Goal: Contribute content: Add original content to the website for others to see

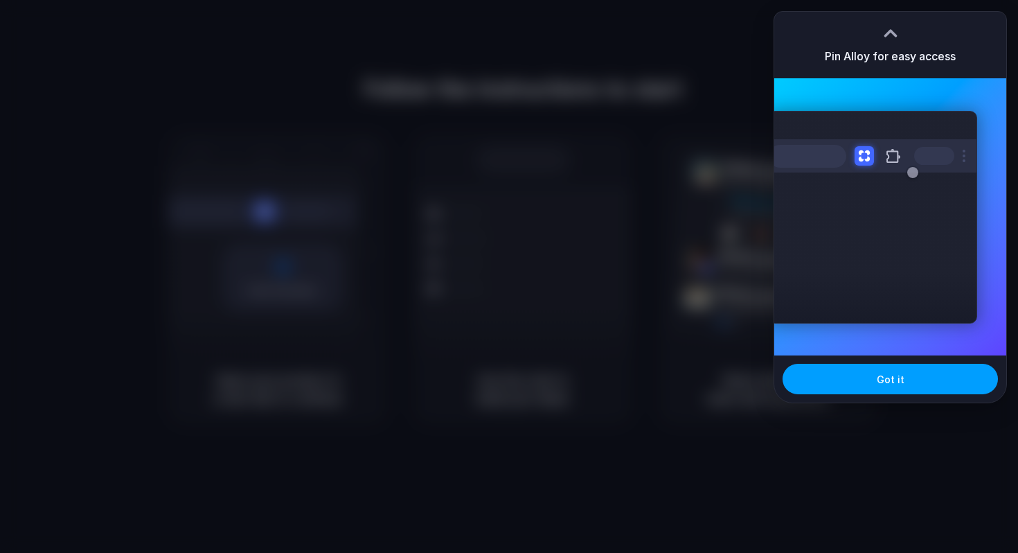
click at [915, 381] on button "Got it" at bounding box center [889, 379] width 215 height 30
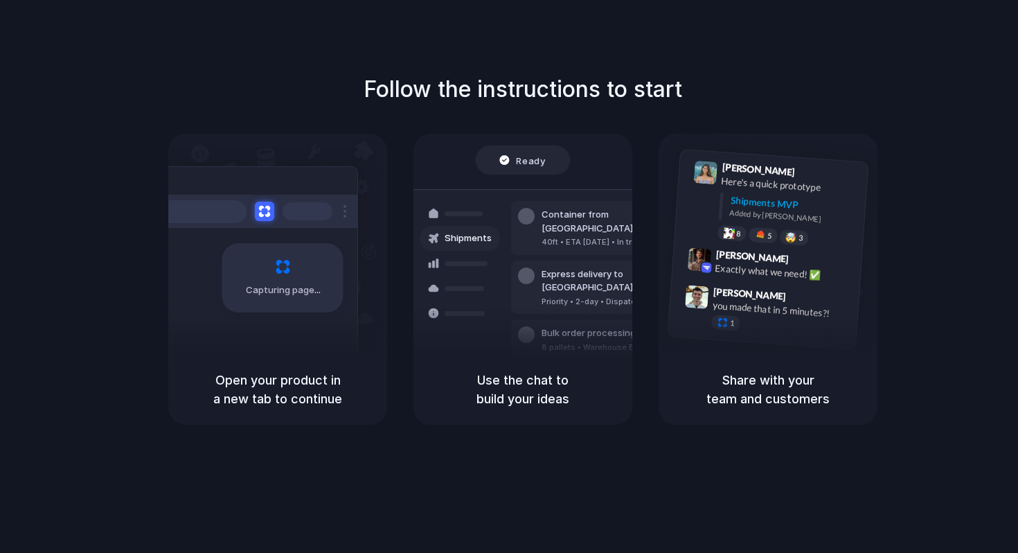
click at [627, 113] on div "Follow the instructions to start Capturing page Open your product in a new tab …" at bounding box center [523, 249] width 1018 height 352
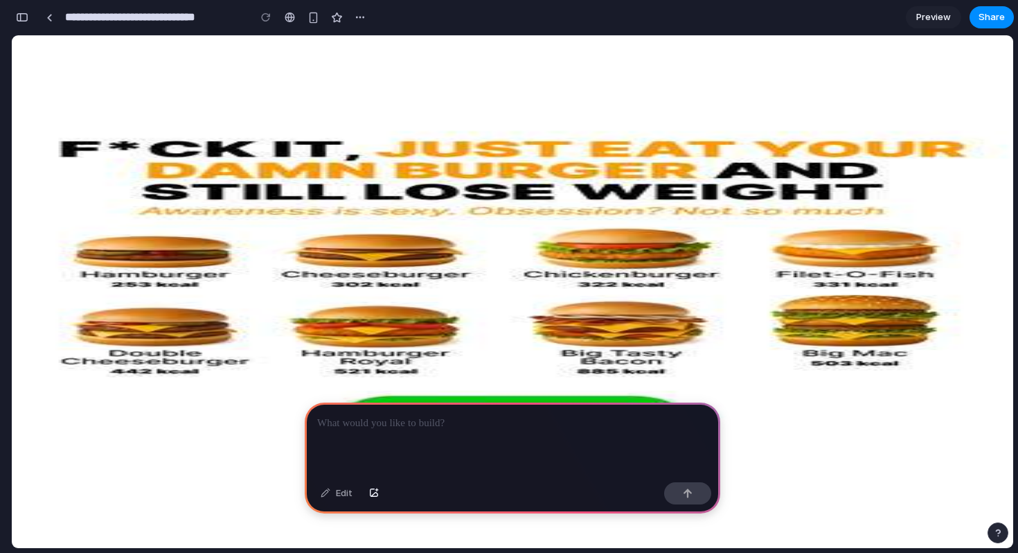
click at [530, 429] on p at bounding box center [512, 423] width 391 height 17
click at [377, 494] on div "button" at bounding box center [374, 493] width 10 height 8
click at [564, 434] on div at bounding box center [512, 439] width 415 height 74
click at [317, 21] on div "button" at bounding box center [313, 18] width 12 height 12
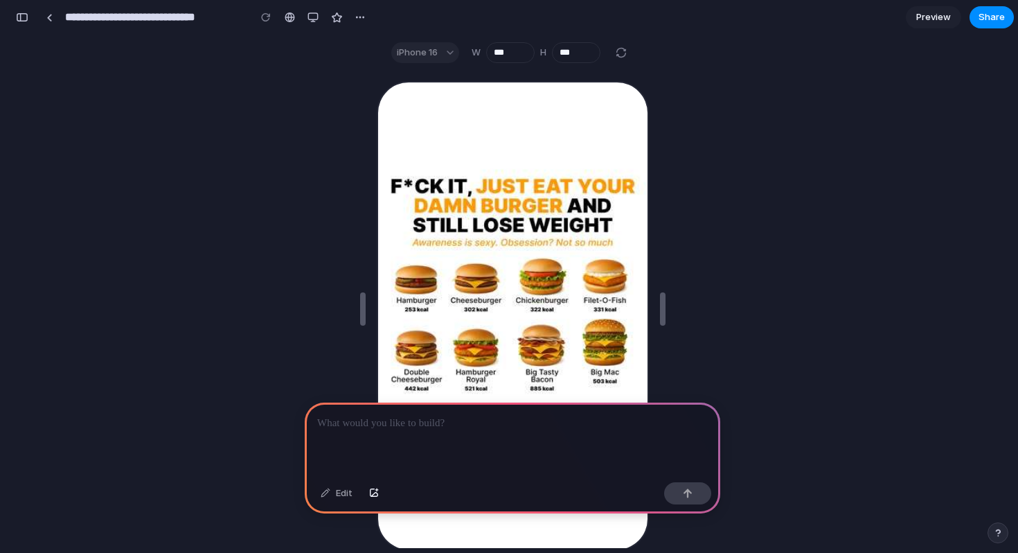
click at [302, 15] on div at bounding box center [313, 17] width 115 height 21
click at [305, 15] on button "button" at bounding box center [313, 17] width 21 height 21
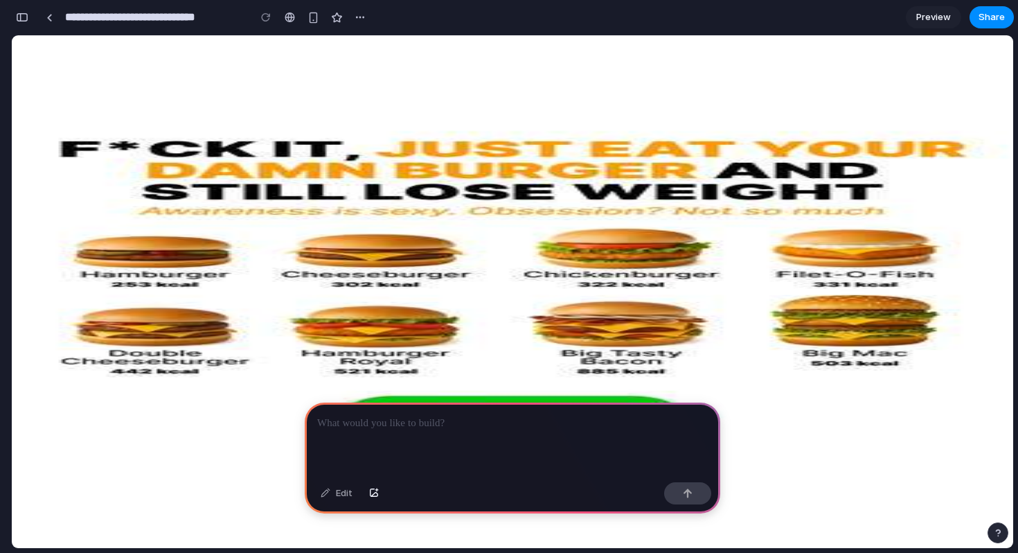
click at [499, 405] on div at bounding box center [512, 439] width 415 height 74
click at [520, 432] on div "**********" at bounding box center [512, 439] width 415 height 74
click at [511, 430] on div at bounding box center [511, 430] width 0 height 0
click at [549, 429] on p "**********" at bounding box center [512, 423] width 391 height 17
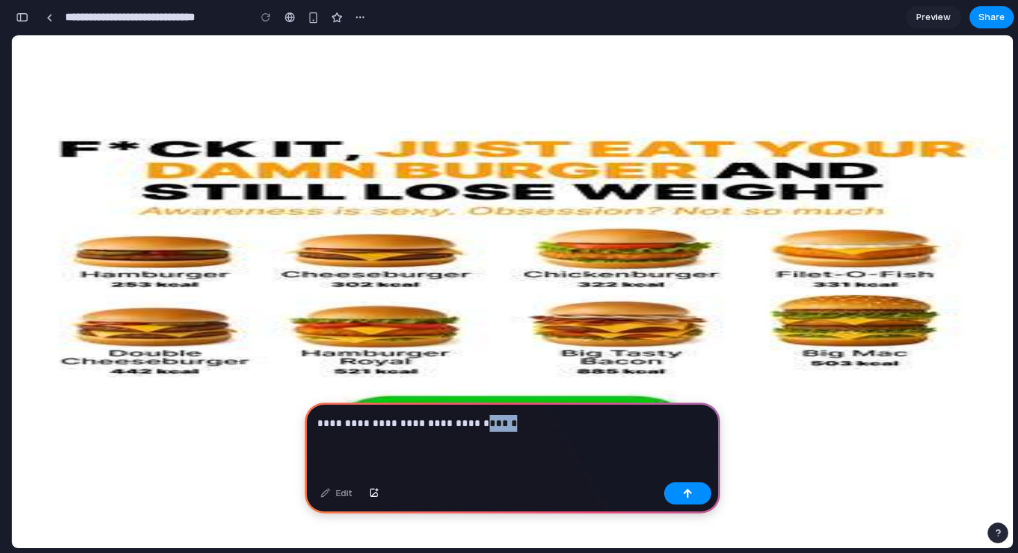
click at [549, 429] on p "**********" at bounding box center [512, 423] width 391 height 17
click at [551, 422] on p "**********" at bounding box center [512, 423] width 391 height 17
click at [538, 431] on div "**********" at bounding box center [512, 439] width 415 height 74
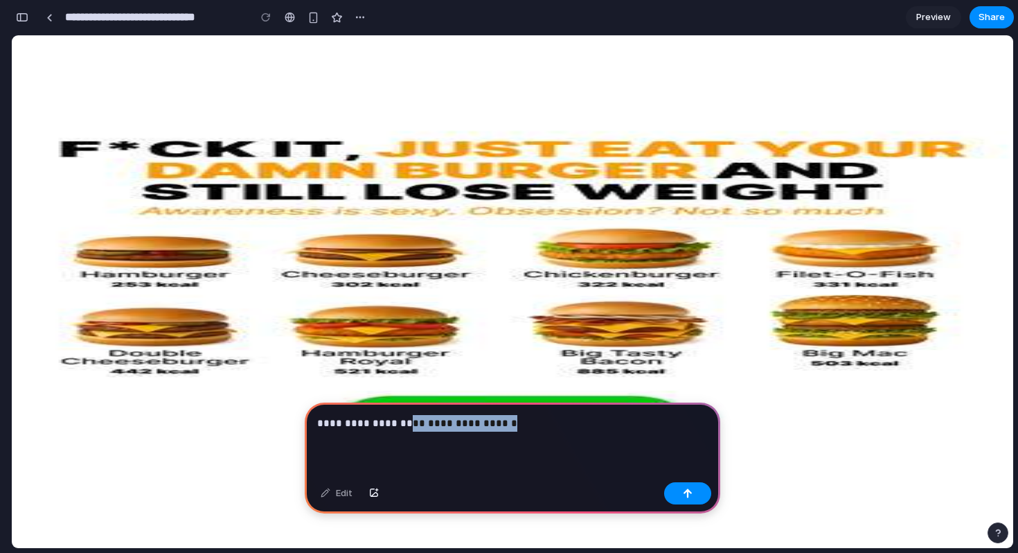
drag, startPoint x: 515, startPoint y: 428, endPoint x: 393, endPoint y: 425, distance: 121.9
click at [393, 425] on p "**********" at bounding box center [512, 423] width 391 height 17
click at [494, 429] on p "**********" at bounding box center [512, 423] width 391 height 17
click at [631, 420] on p "**********" at bounding box center [512, 423] width 391 height 17
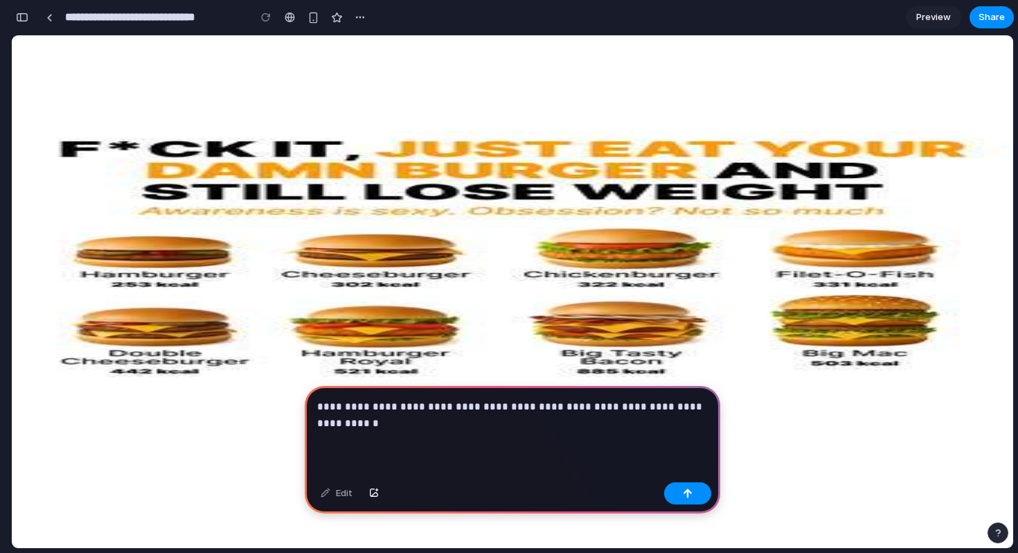
click at [614, 427] on p "**********" at bounding box center [512, 414] width 391 height 33
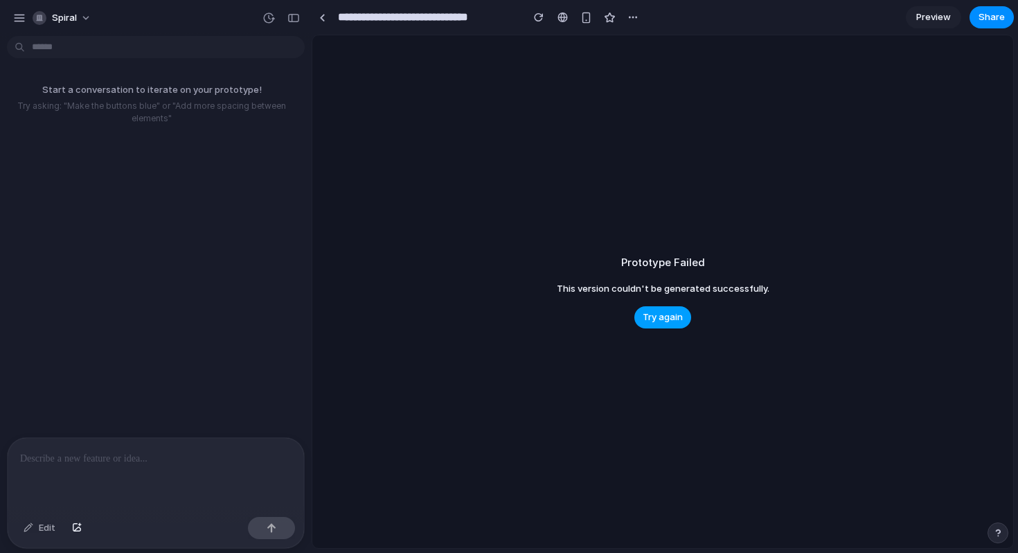
click at [665, 327] on button "Try again" at bounding box center [662, 317] width 57 height 22
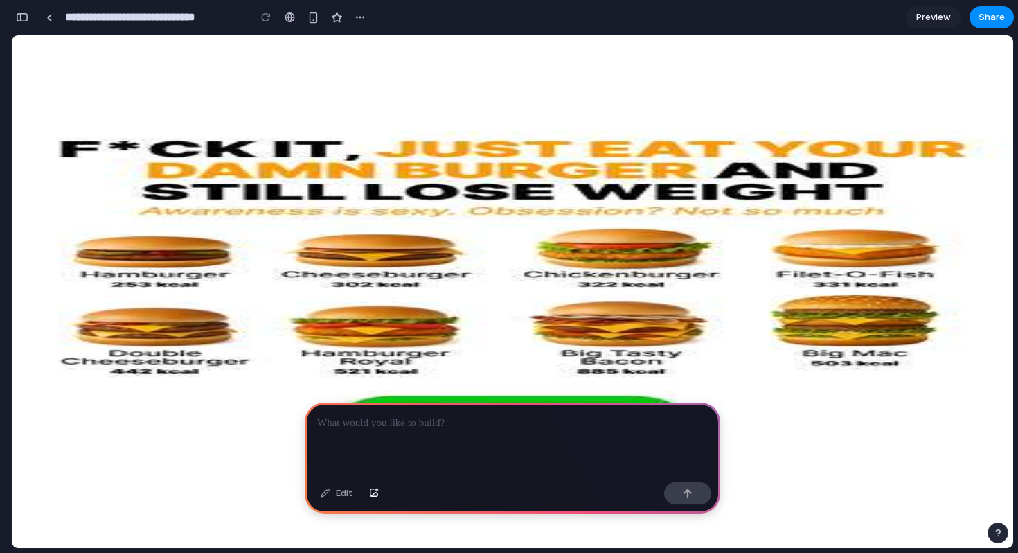
click at [460, 440] on div at bounding box center [512, 439] width 415 height 74
click at [482, 424] on p at bounding box center [512, 423] width 391 height 17
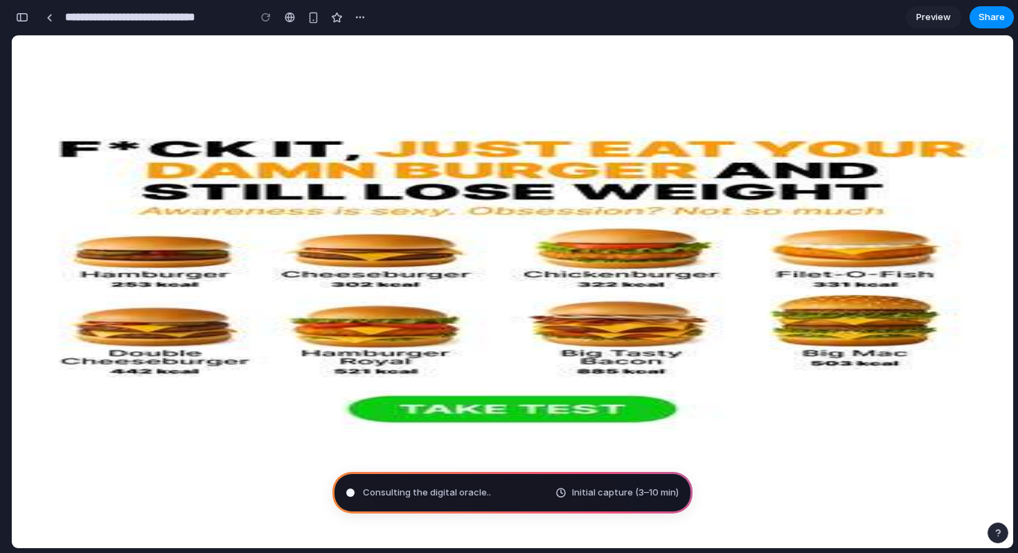
click at [578, 490] on span "Initial capture (3–10 min)" at bounding box center [625, 492] width 107 height 14
click at [560, 491] on div "Initial capture (3–10 min)" at bounding box center [616, 492] width 123 height 14
click at [638, 503] on div "Pondering market opportunities ... Initial capture (3–10 min)" at bounding box center [512, 493] width 360 height 42
click at [638, 494] on span "Initial capture (3–10 min)" at bounding box center [625, 492] width 107 height 14
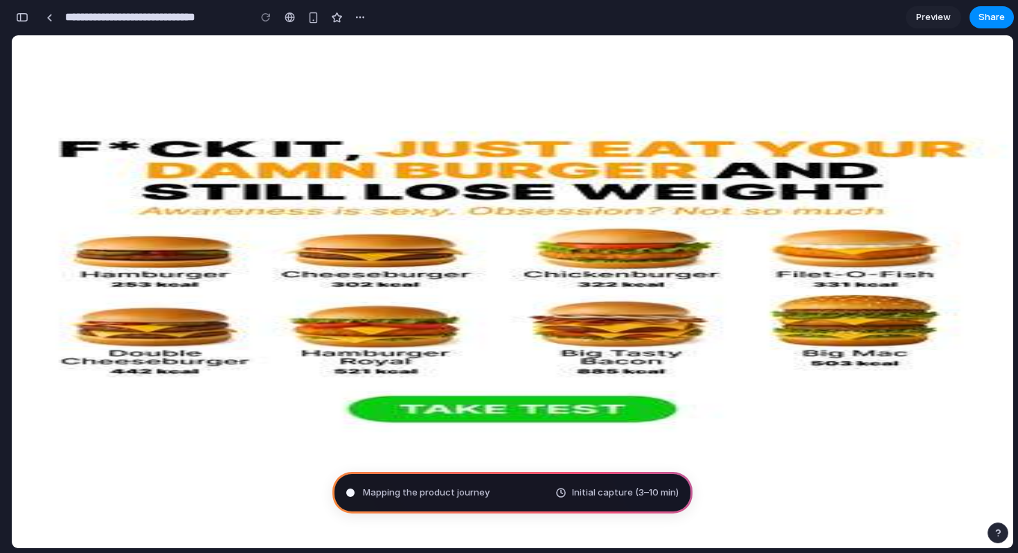
scroll to position [461, 0]
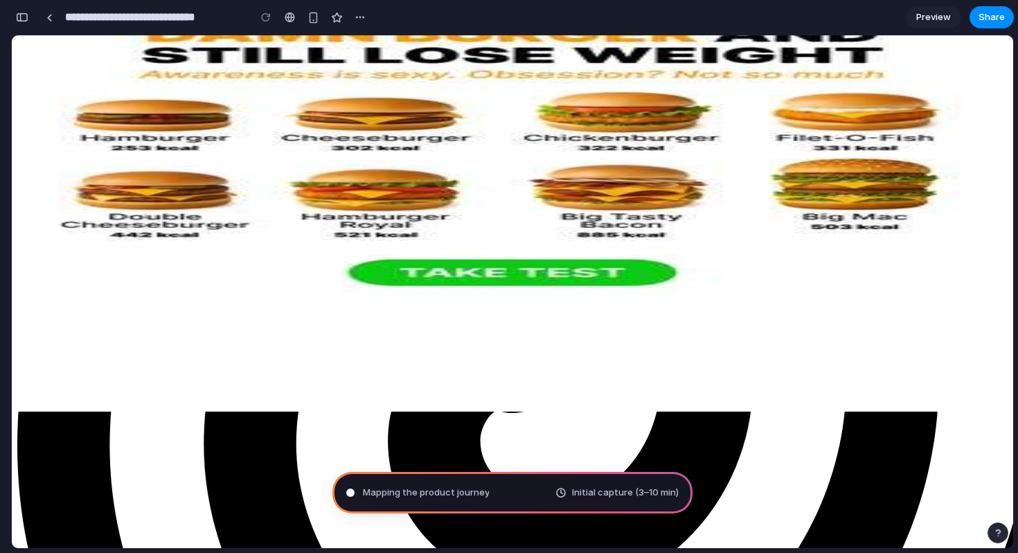
scroll to position [0, 0]
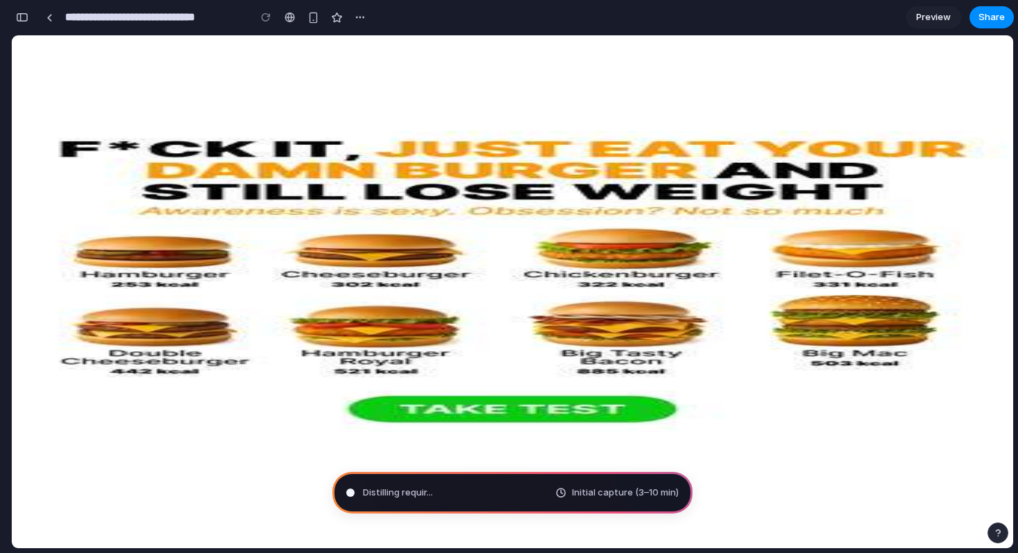
type input "**********"
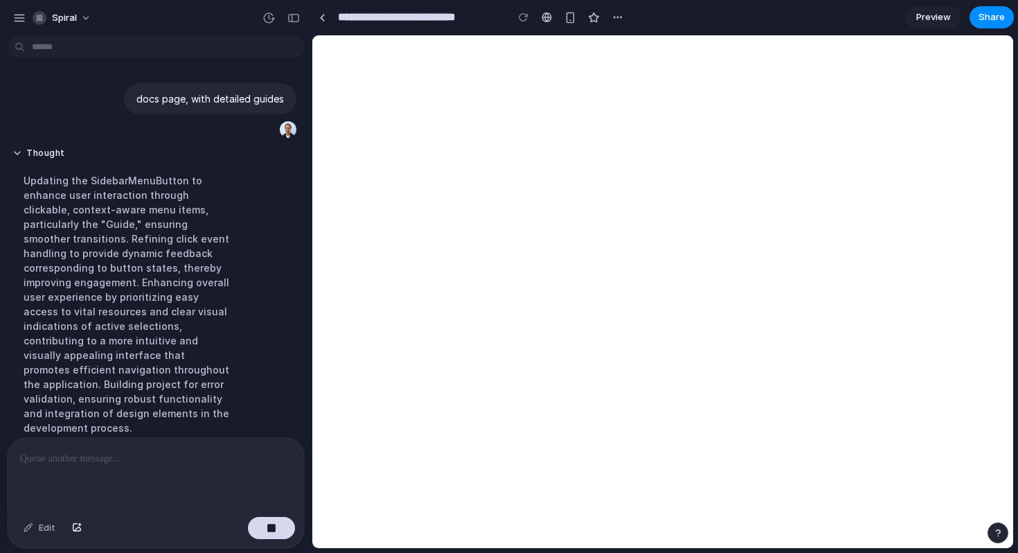
scroll to position [208, 0]
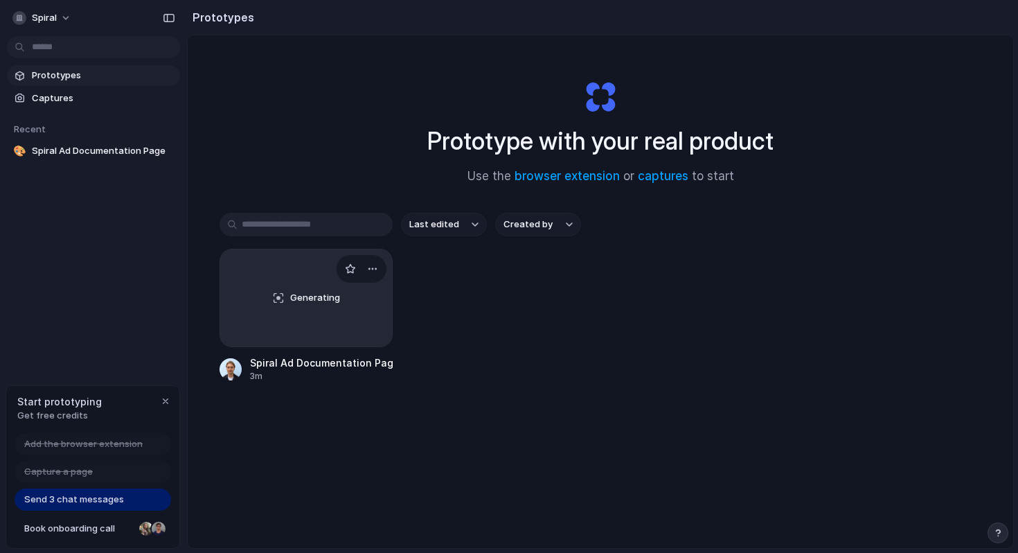
click at [348, 313] on div "Generating" at bounding box center [306, 297] width 172 height 97
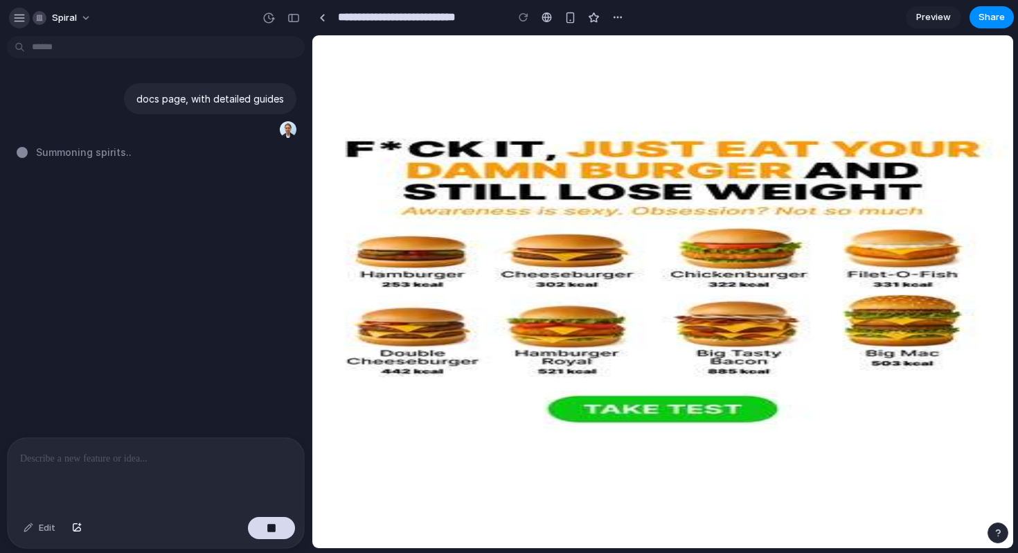
click at [21, 16] on div "button" at bounding box center [19, 18] width 12 height 12
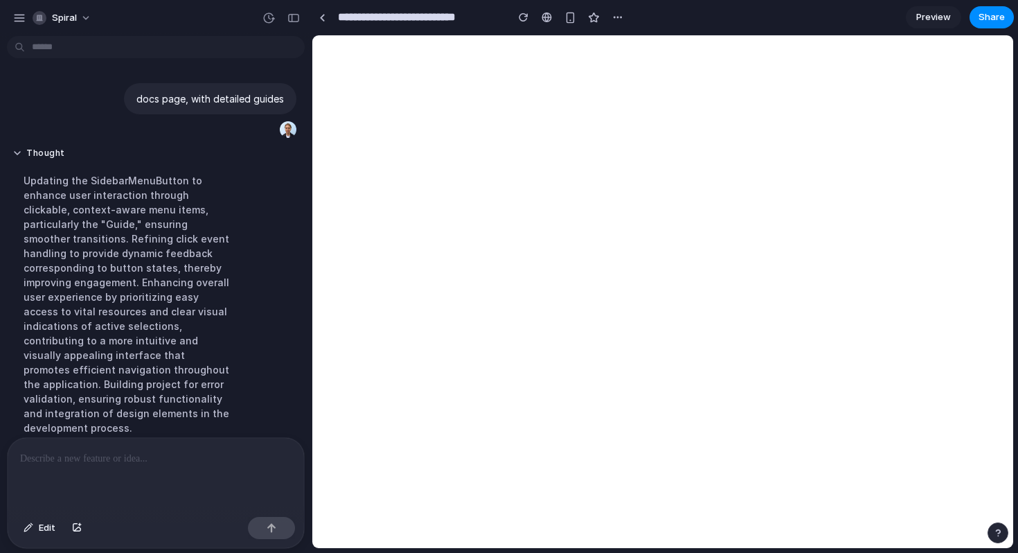
scroll to position [110, 0]
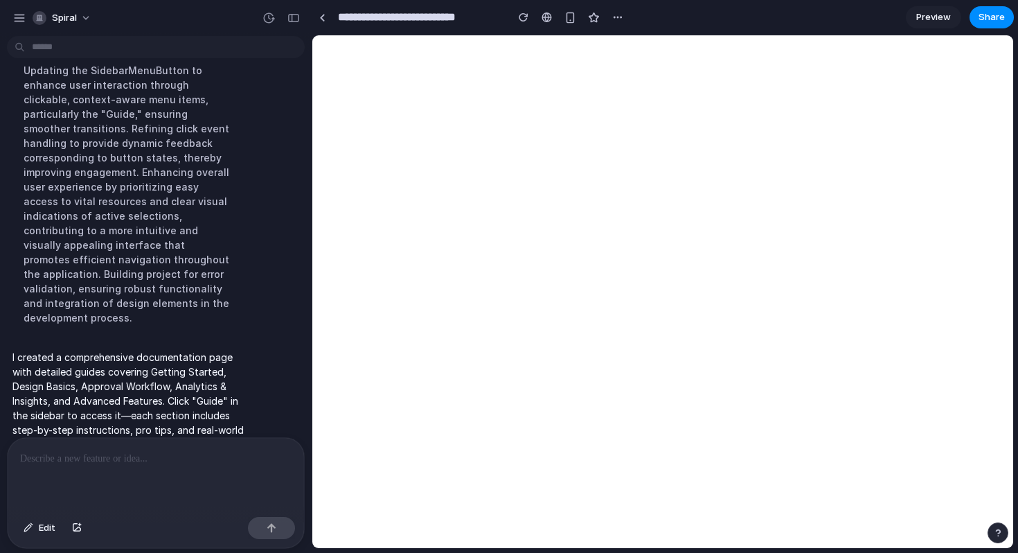
click at [120, 350] on p "I created a comprehensive documentation page with detailed guides covering Gett…" at bounding box center [127, 401] width 231 height 102
click at [111, 317] on div at bounding box center [111, 317] width 0 height 0
click at [120, 350] on p "I created a comprehensive documentation page with detailed guides covering Gett…" at bounding box center [127, 401] width 231 height 102
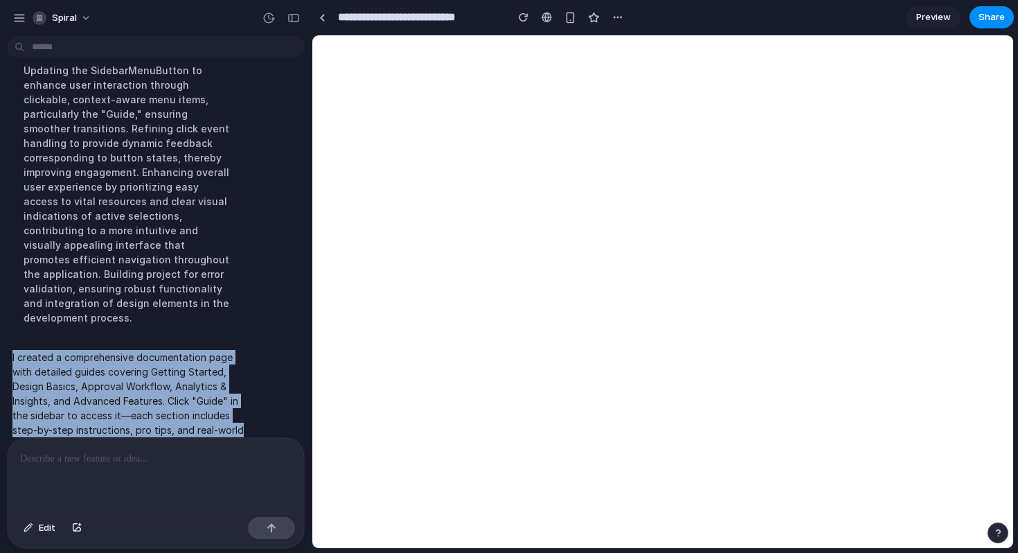
click at [144, 350] on p "I created a comprehensive documentation page with detailed guides covering Gett…" at bounding box center [127, 401] width 231 height 102
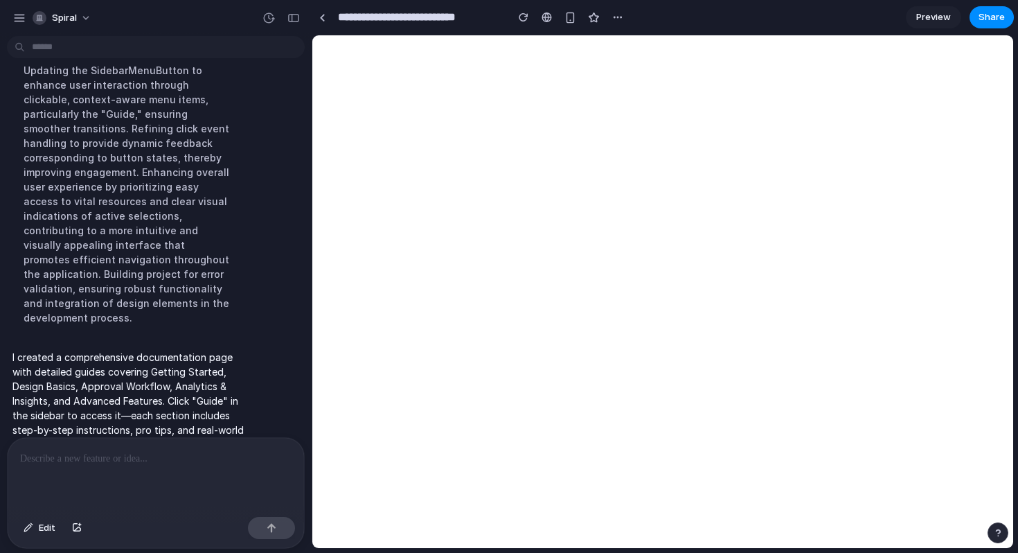
click at [143, 357] on p "I created a comprehensive documentation page with detailed guides covering Gett…" at bounding box center [127, 401] width 231 height 102
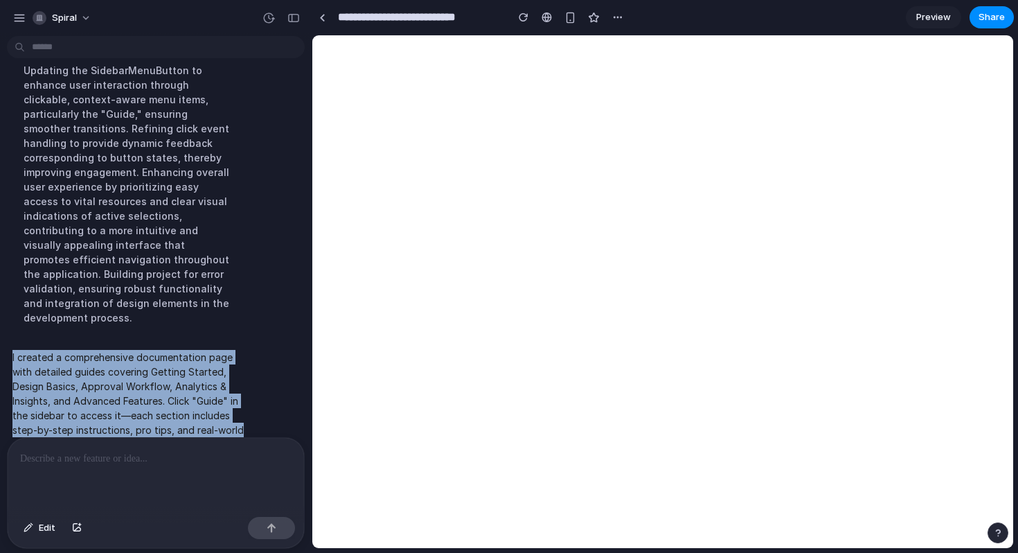
click at [143, 357] on p "I created a comprehensive documentation page with detailed guides covering Gett…" at bounding box center [127, 401] width 231 height 102
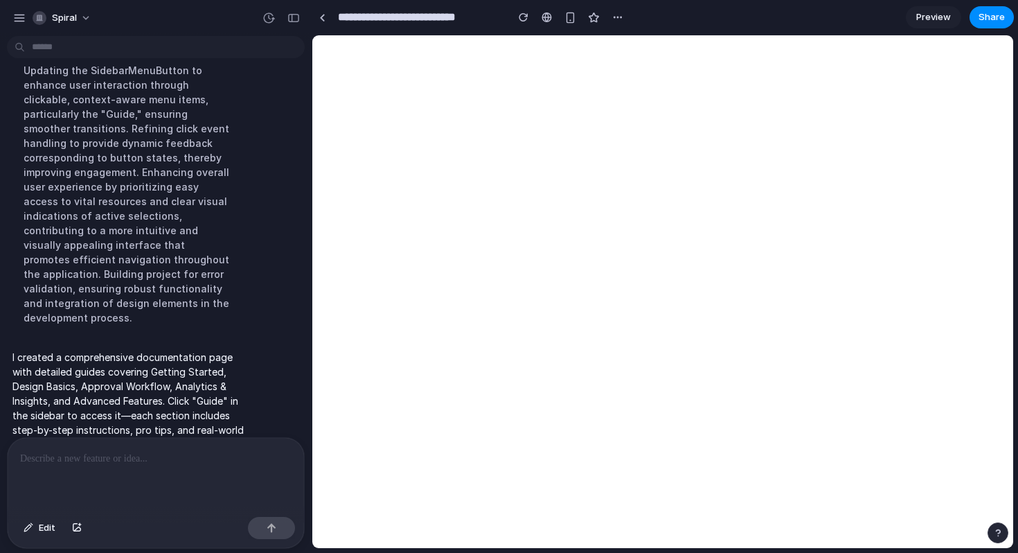
click at [155, 480] on div at bounding box center [156, 474] width 296 height 73
click at [946, 15] on span "Preview" at bounding box center [933, 17] width 35 height 14
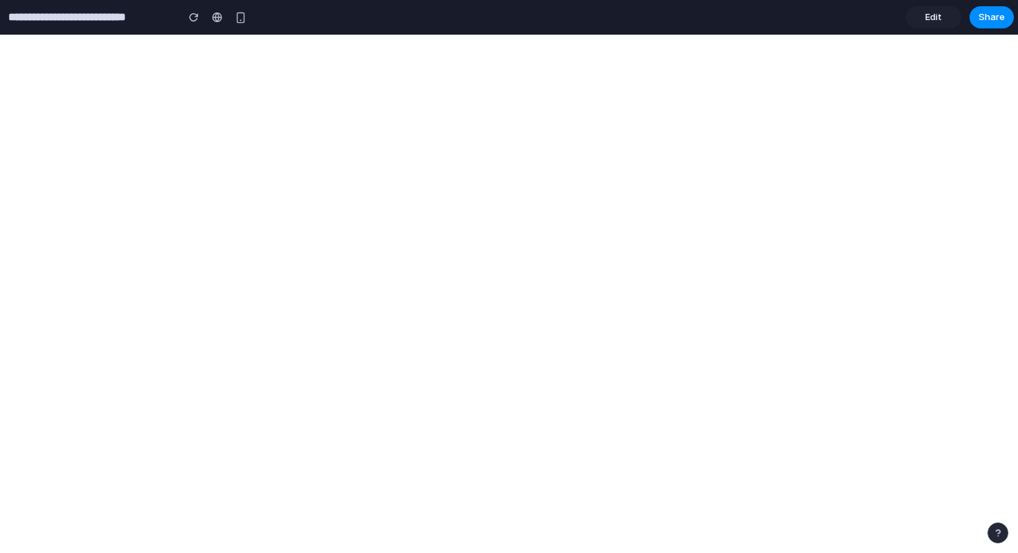
click at [942, 7] on link "Edit" at bounding box center [933, 17] width 55 height 22
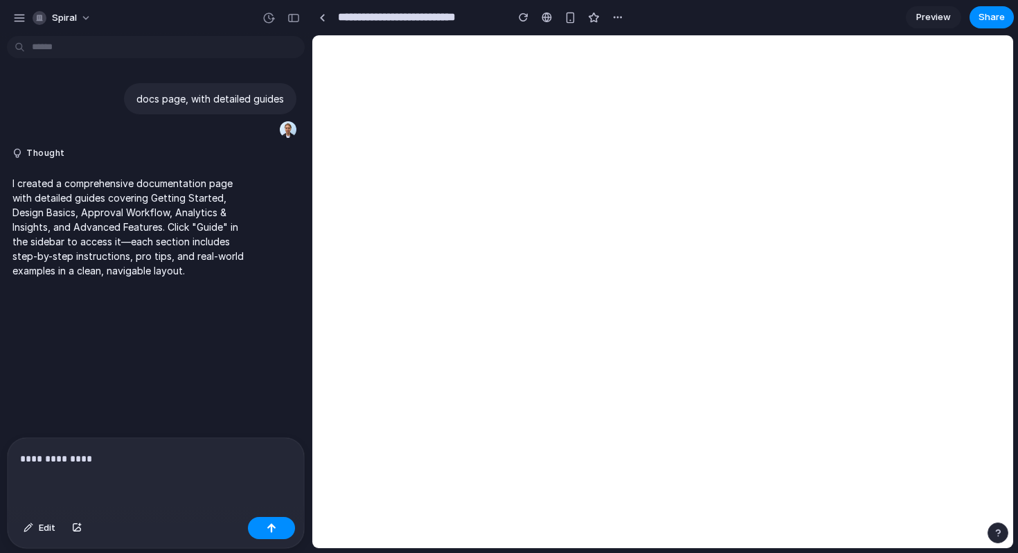
click at [238, 450] on p "**********" at bounding box center [155, 458] width 271 height 17
click at [176, 224] on p "I created a comprehensive documentation page with detailed guides covering Gett…" at bounding box center [127, 227] width 231 height 102
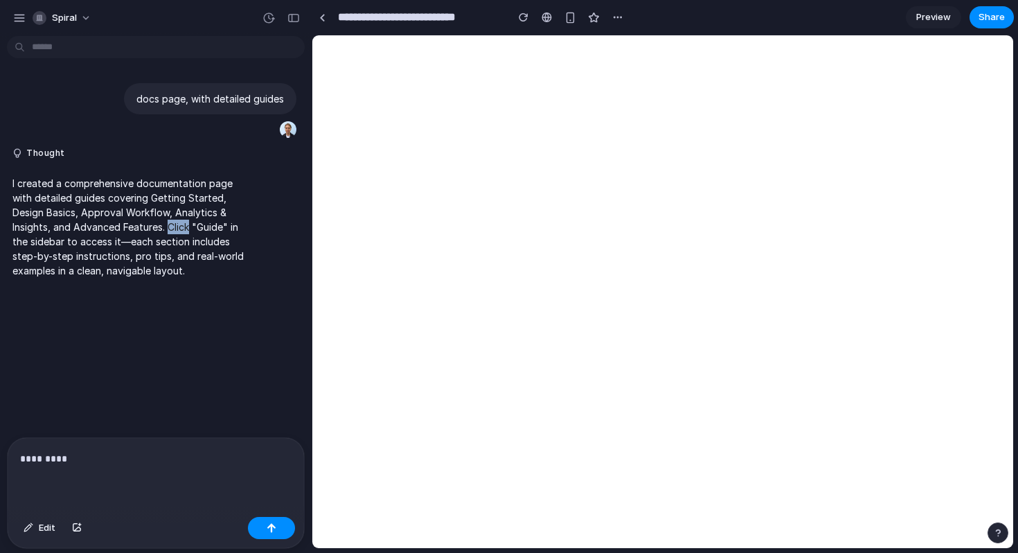
click at [176, 224] on p "I created a comprehensive documentation page with detailed guides covering Gett…" at bounding box center [127, 227] width 231 height 102
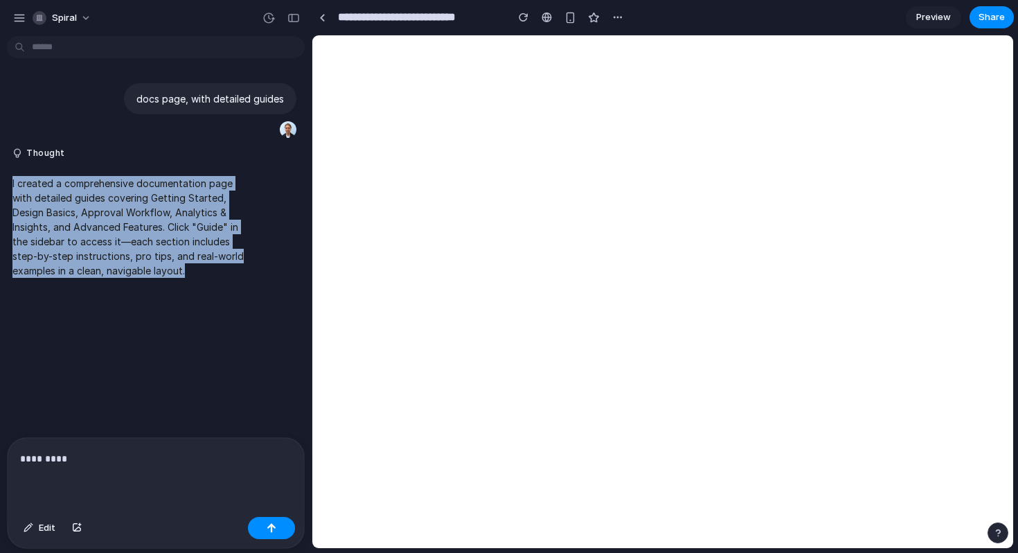
click at [197, 181] on p "I created a comprehensive documentation page with detailed guides covering Gett…" at bounding box center [127, 227] width 231 height 102
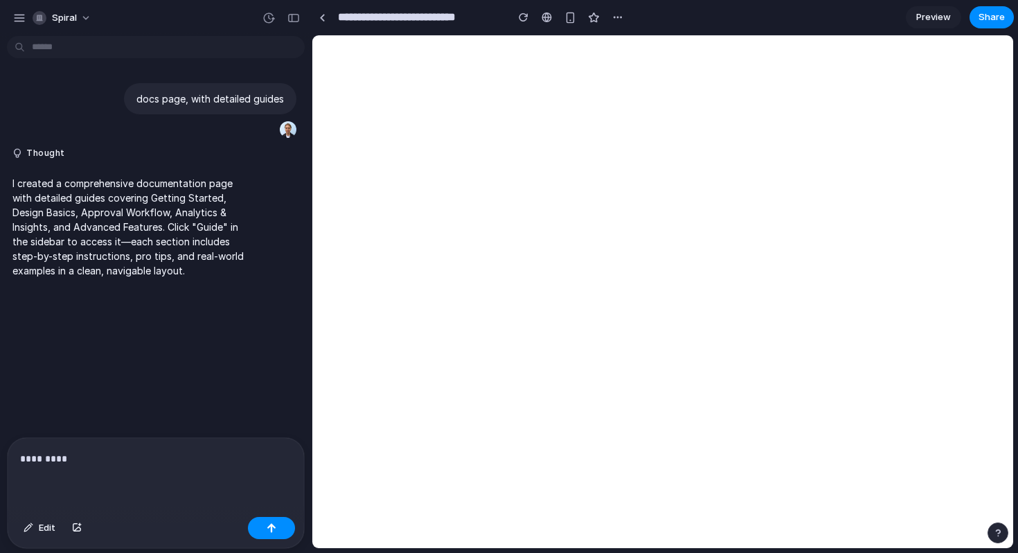
click at [197, 181] on p "I created a comprehensive documentation page with detailed guides covering Gett…" at bounding box center [127, 227] width 231 height 102
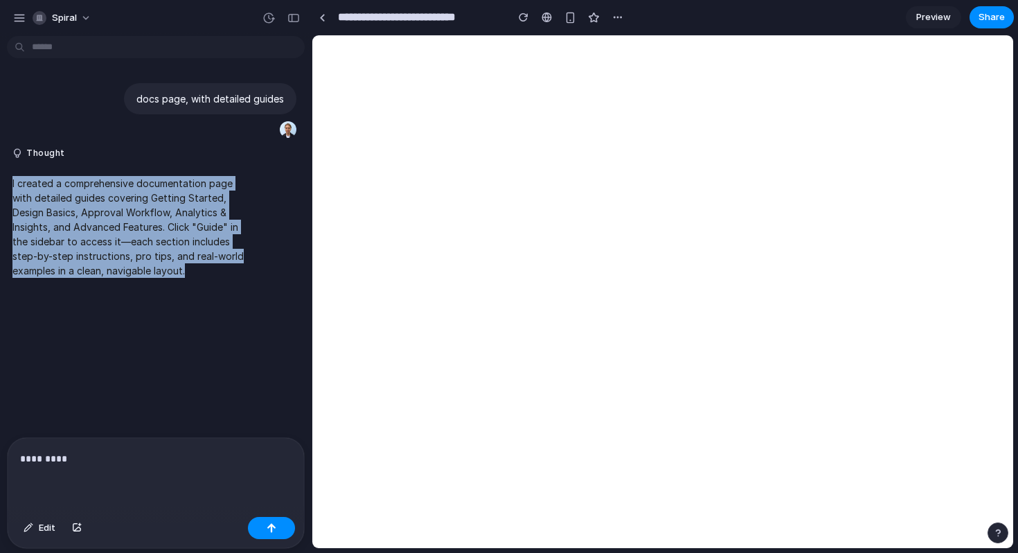
click at [181, 200] on p "I created a comprehensive documentation page with detailed guides covering Gett…" at bounding box center [127, 227] width 231 height 102
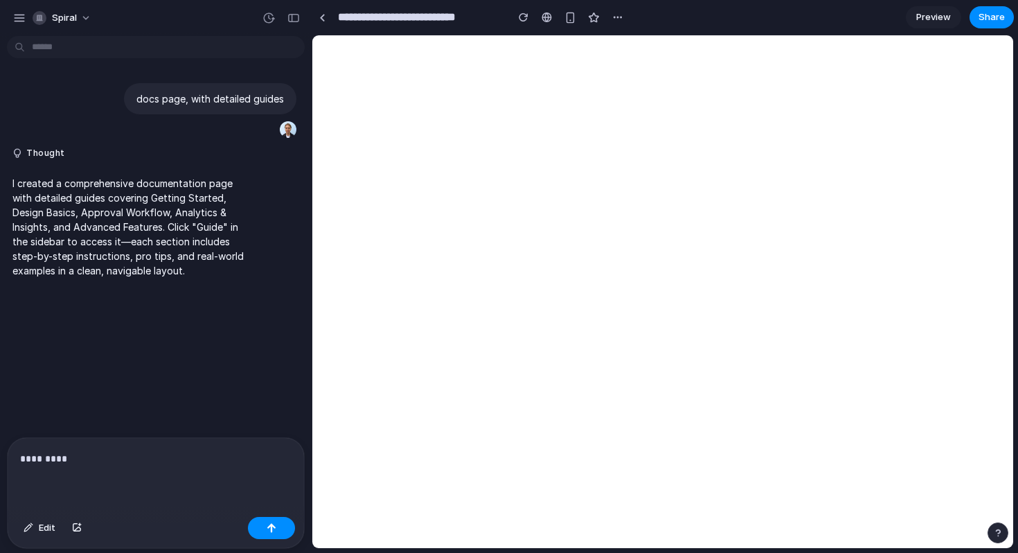
click at [181, 200] on p "I created a comprehensive documentation page with detailed guides covering Gett…" at bounding box center [127, 227] width 231 height 102
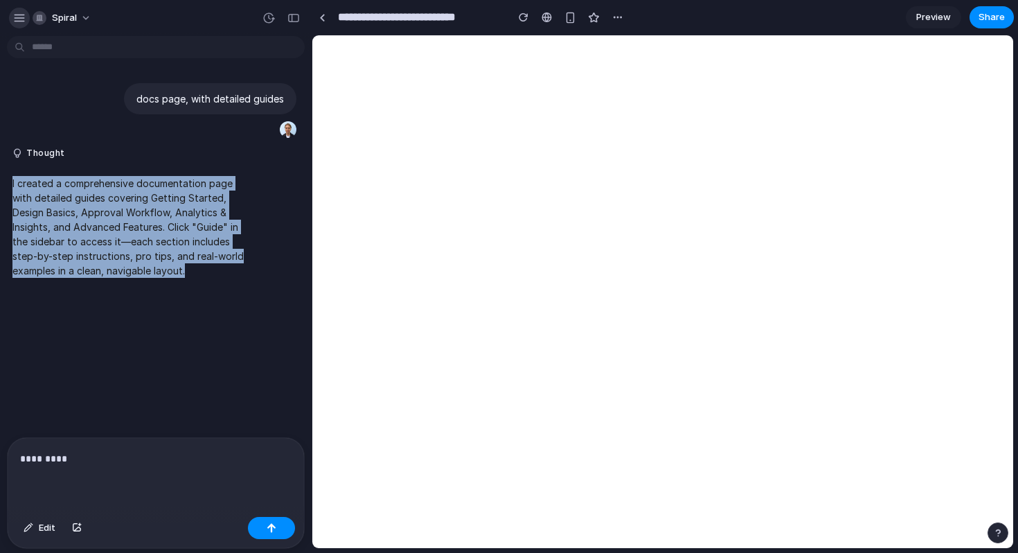
click at [19, 15] on div "button" at bounding box center [19, 18] width 12 height 12
click at [75, 24] on div "Spiral" at bounding box center [55, 18] width 44 height 14
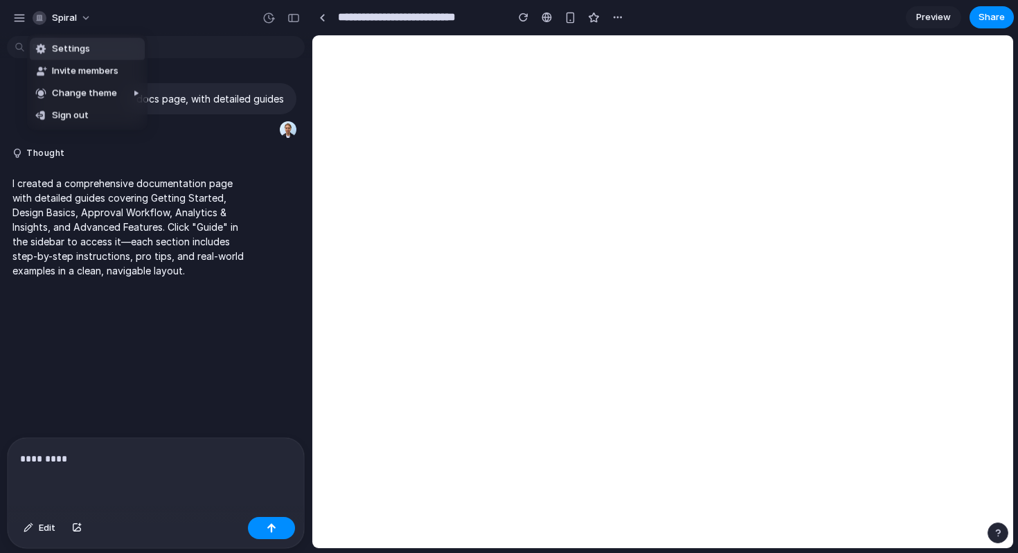
click at [114, 50] on li "Settings" at bounding box center [87, 49] width 115 height 22
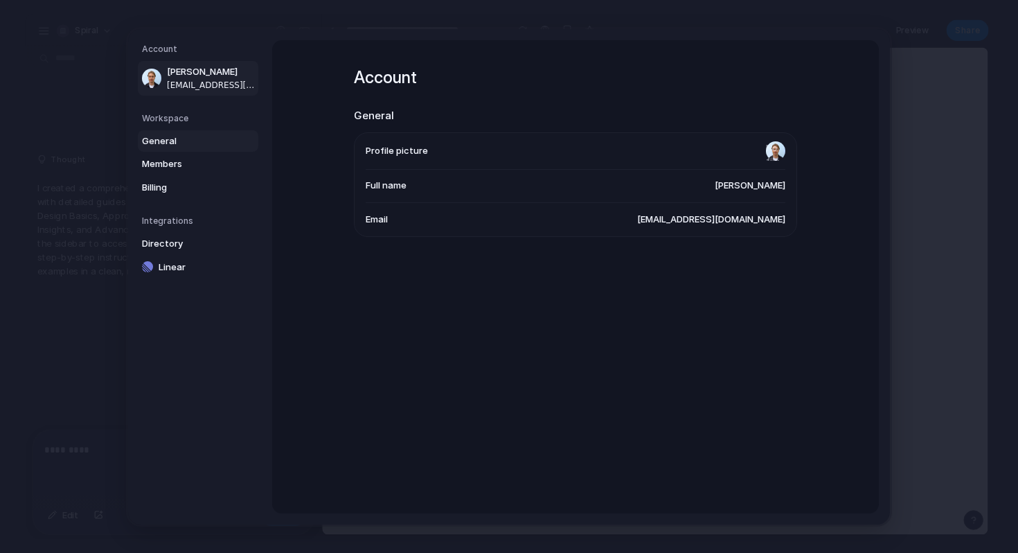
click at [199, 138] on span "General" at bounding box center [186, 141] width 89 height 14
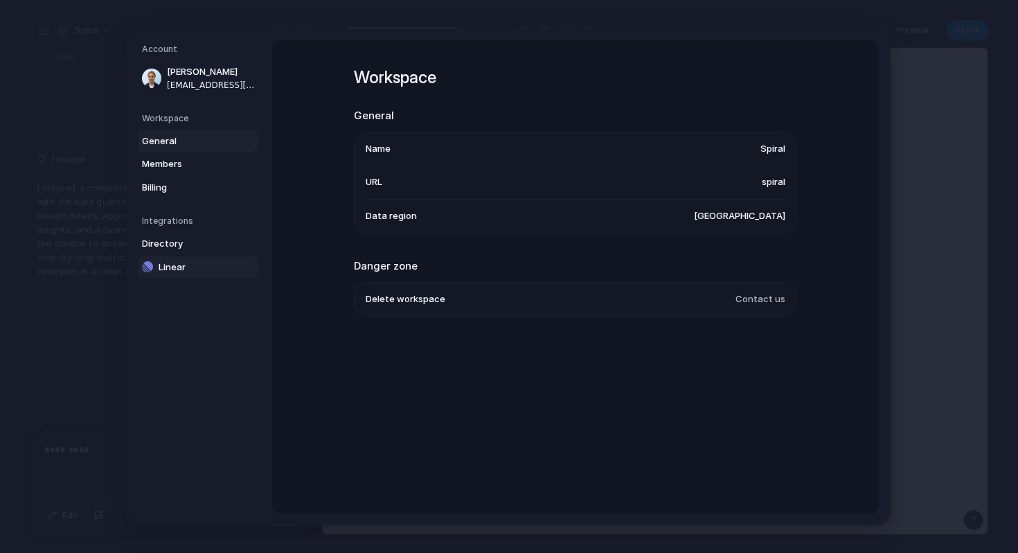
click at [220, 264] on span "Linear" at bounding box center [203, 267] width 89 height 14
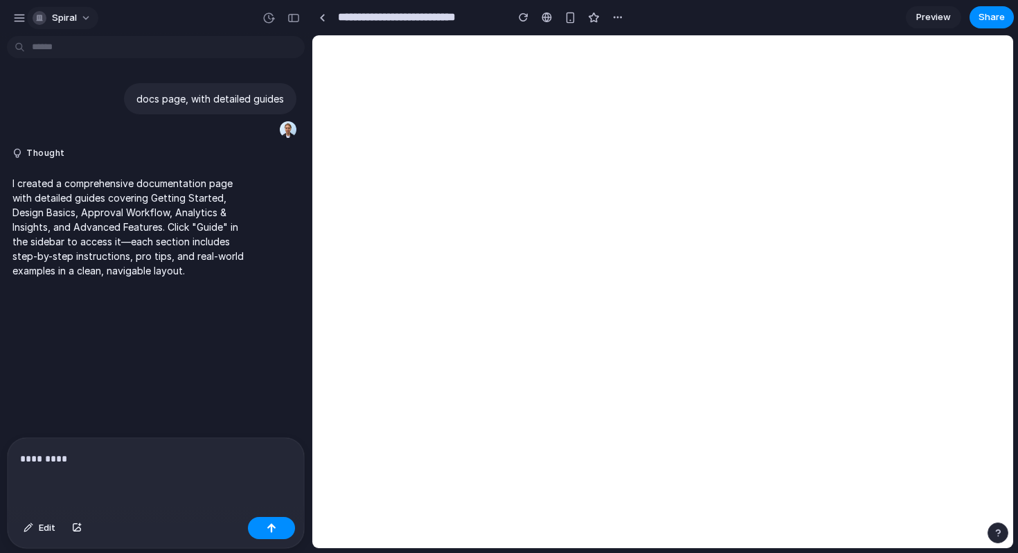
click at [75, 15] on span "Spiral" at bounding box center [64, 18] width 25 height 14
click at [75, 15] on div "Settings Invite members Change theme Sign out" at bounding box center [509, 276] width 1018 height 553
click at [12, 28] on div "Spiral" at bounding box center [55, 18] width 86 height 22
click at [13, 27] on div "Spiral" at bounding box center [55, 18] width 86 height 22
click at [17, 27] on button "button" at bounding box center [19, 18] width 21 height 21
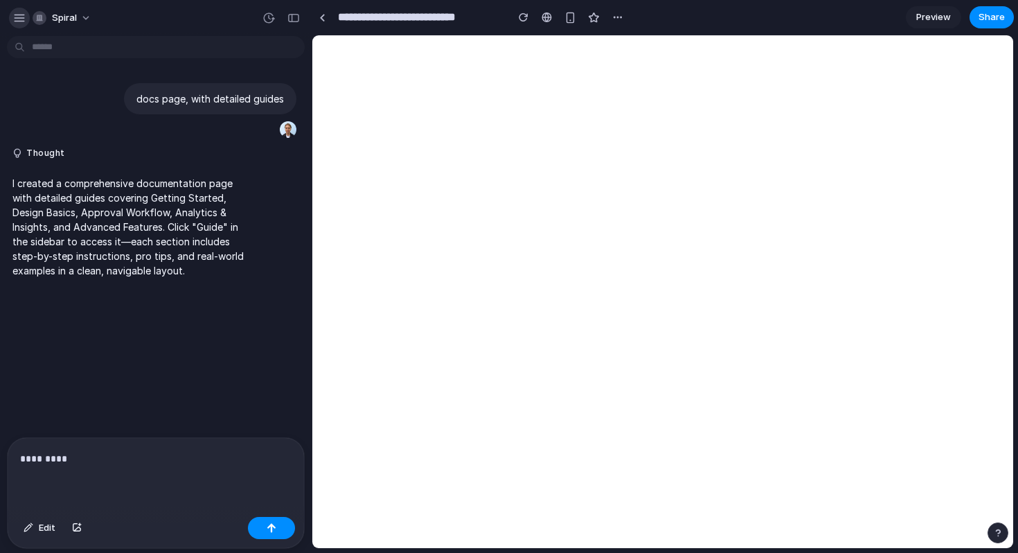
click at [25, 21] on div "button" at bounding box center [19, 18] width 12 height 12
click at [21, 18] on div "button" at bounding box center [19, 18] width 12 height 12
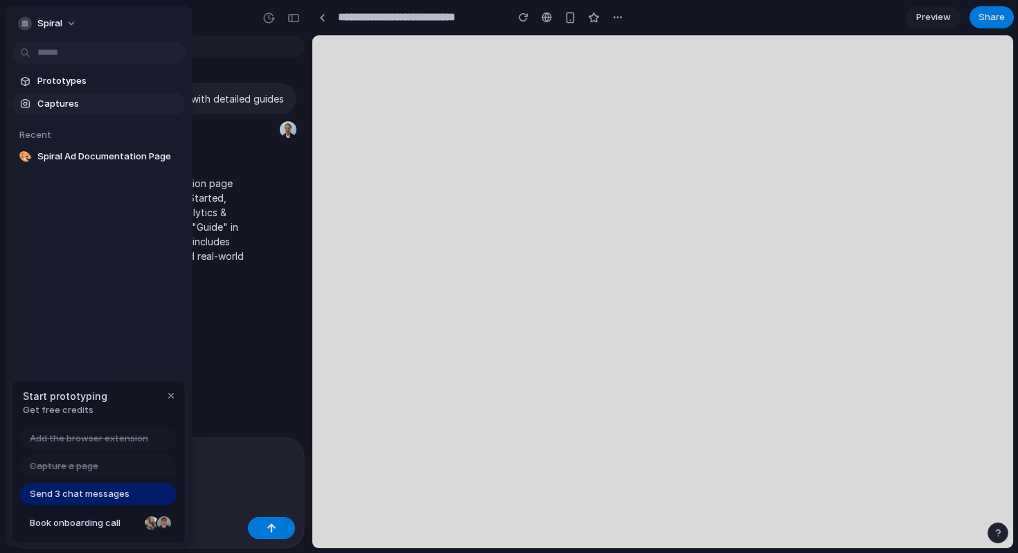
click at [61, 99] on span "Captures" at bounding box center [108, 104] width 143 height 14
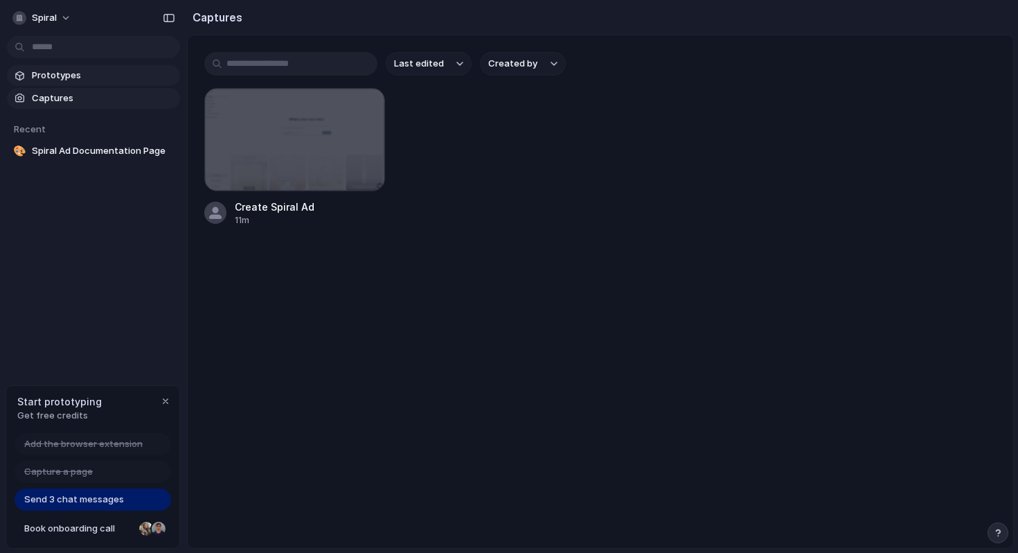
click at [66, 78] on span "Prototypes" at bounding box center [103, 76] width 143 height 14
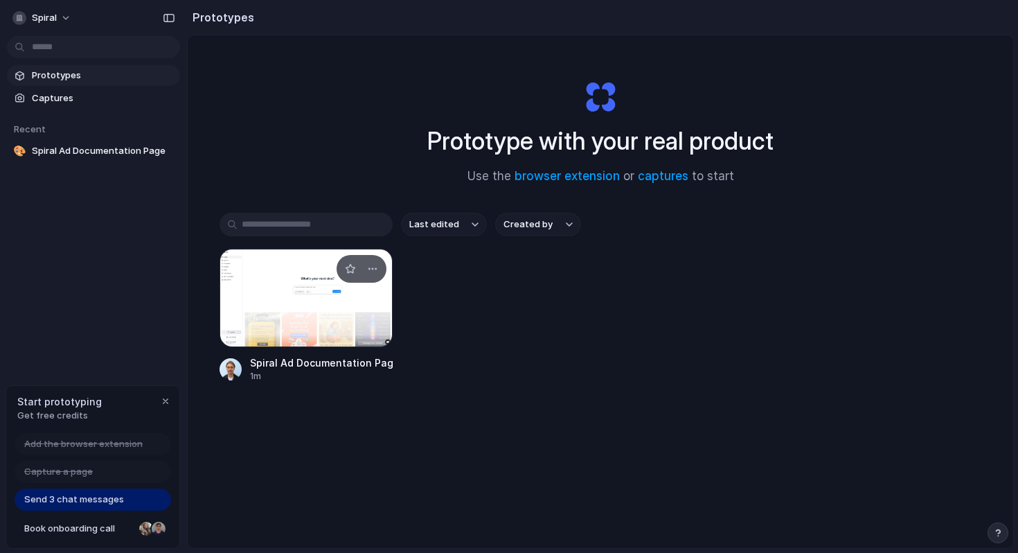
click at [364, 325] on div at bounding box center [306, 298] width 173 height 98
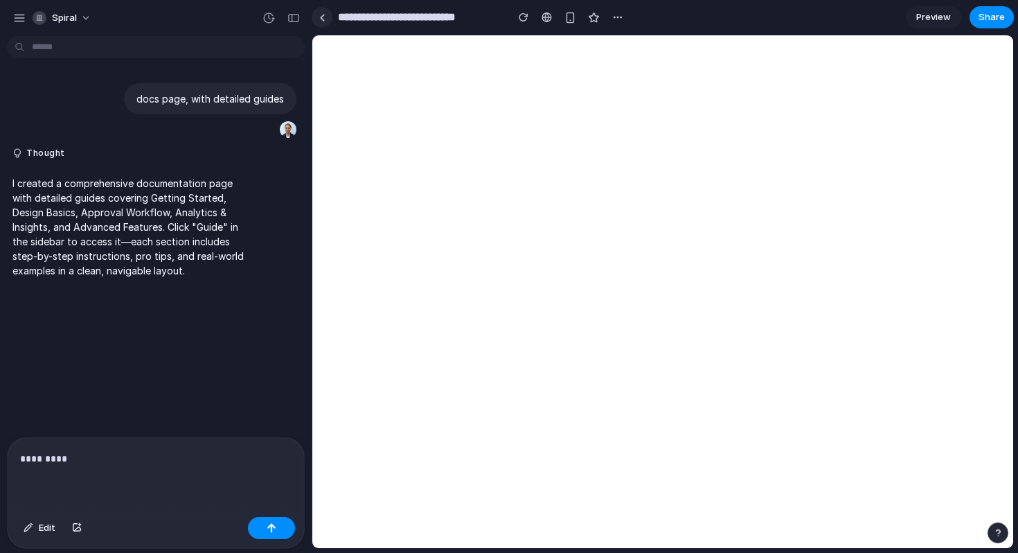
click at [319, 12] on link at bounding box center [322, 17] width 21 height 21
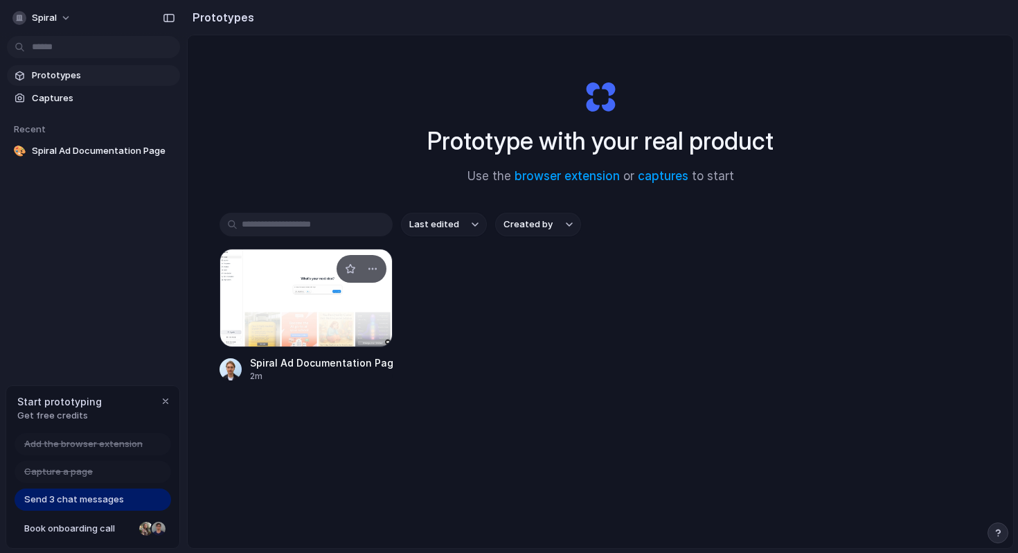
click at [343, 301] on div at bounding box center [306, 298] width 173 height 98
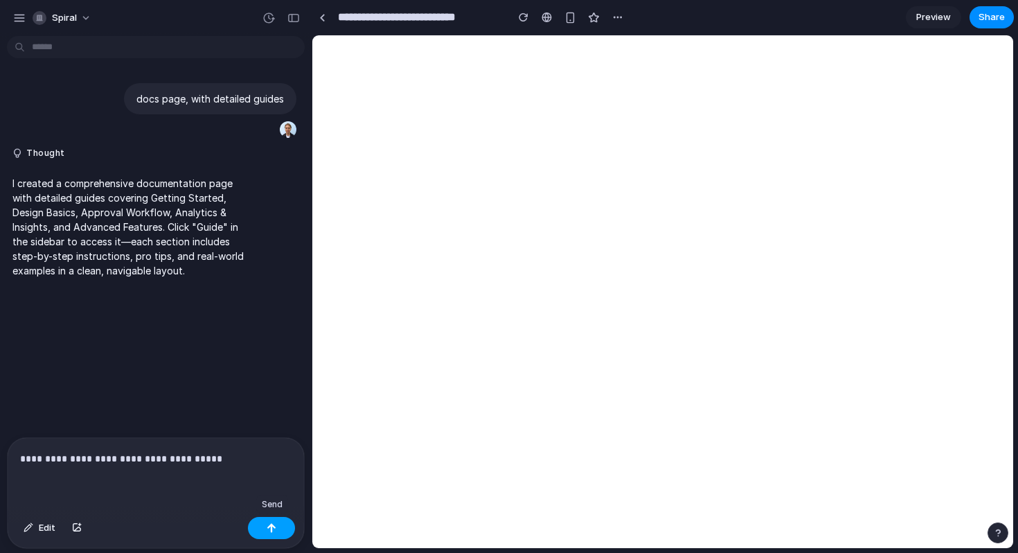
click at [276, 530] on div "button" at bounding box center [272, 528] width 10 height 10
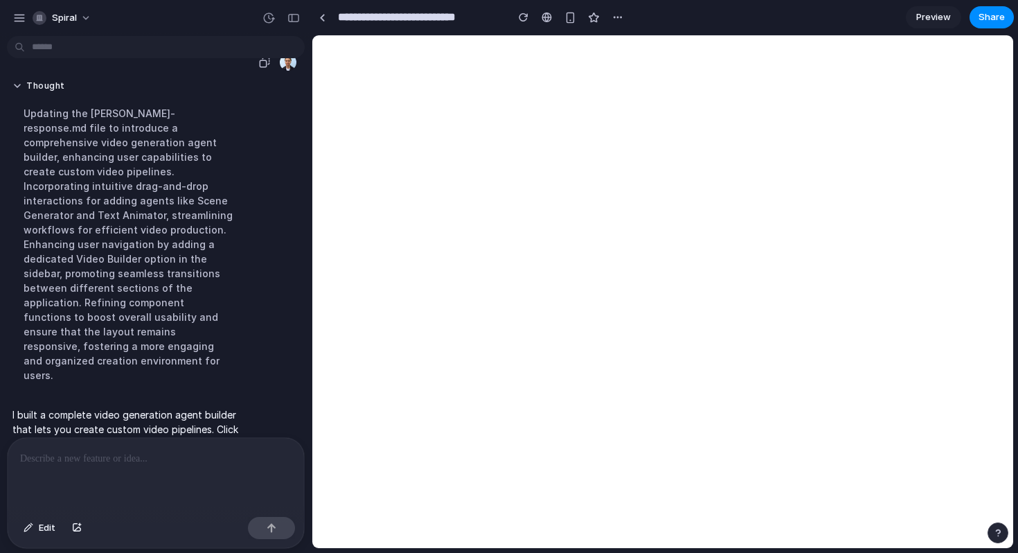
scroll to position [338, 0]
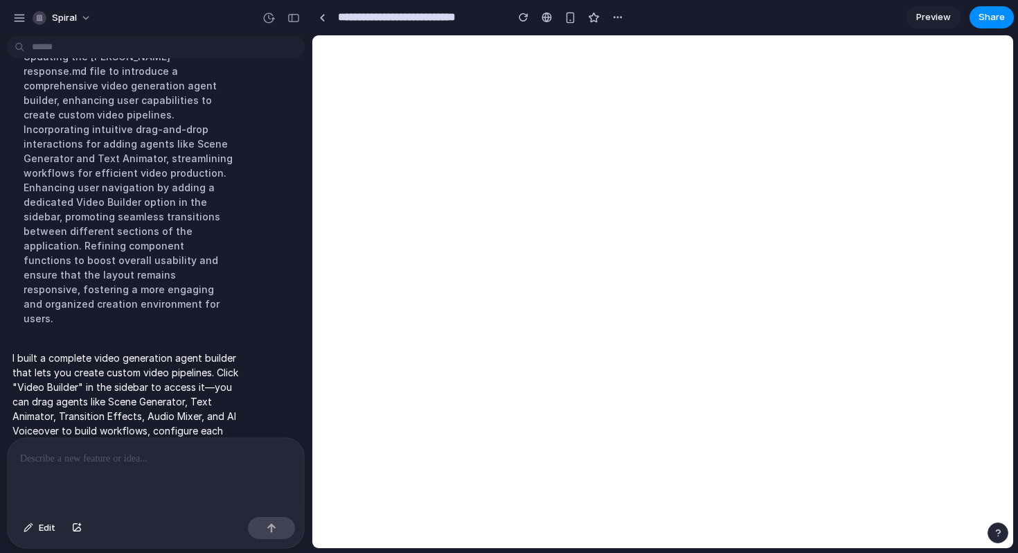
click at [926, 13] on span "Preview" at bounding box center [933, 17] width 35 height 14
